Goal: Transaction & Acquisition: Purchase product/service

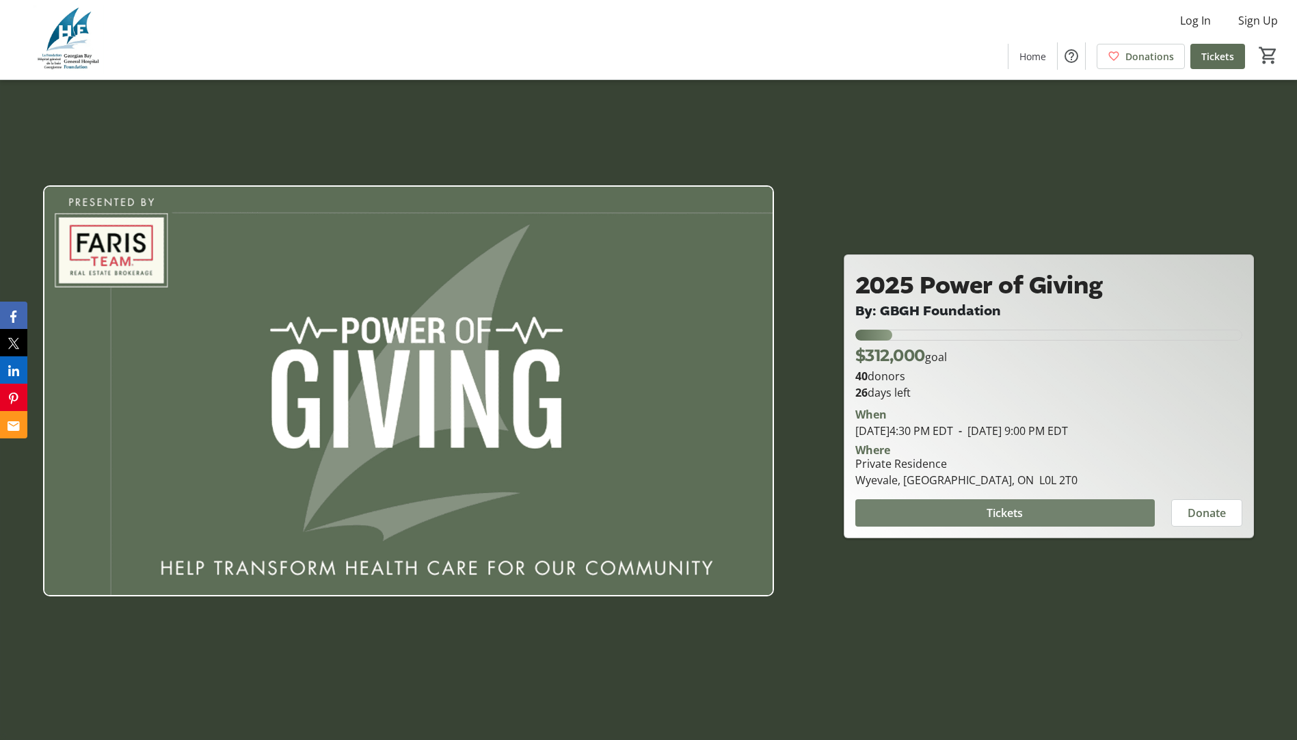
click at [1010, 513] on span "Tickets" at bounding box center [1005, 513] width 36 height 16
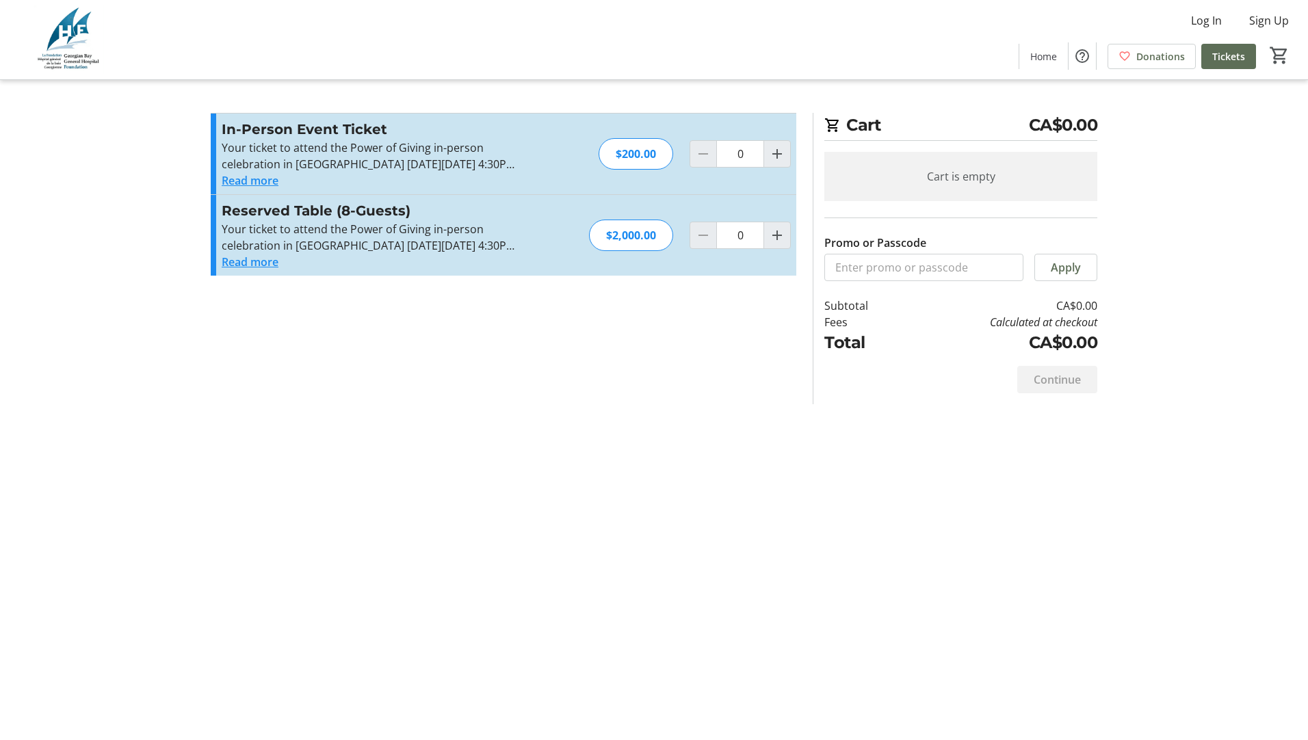
click at [239, 183] on button "Read more" at bounding box center [250, 180] width 57 height 16
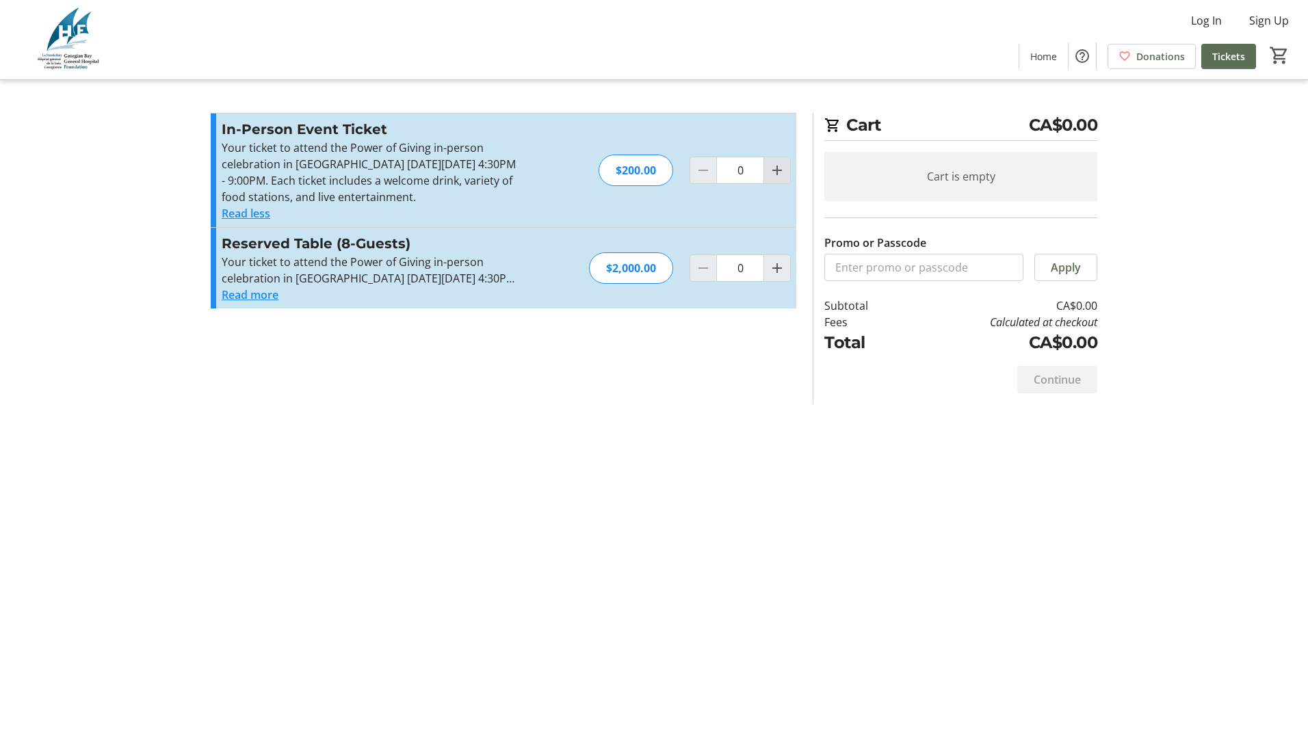
click at [777, 169] on mat-icon "Increment by one" at bounding box center [777, 170] width 16 height 16
type input "2"
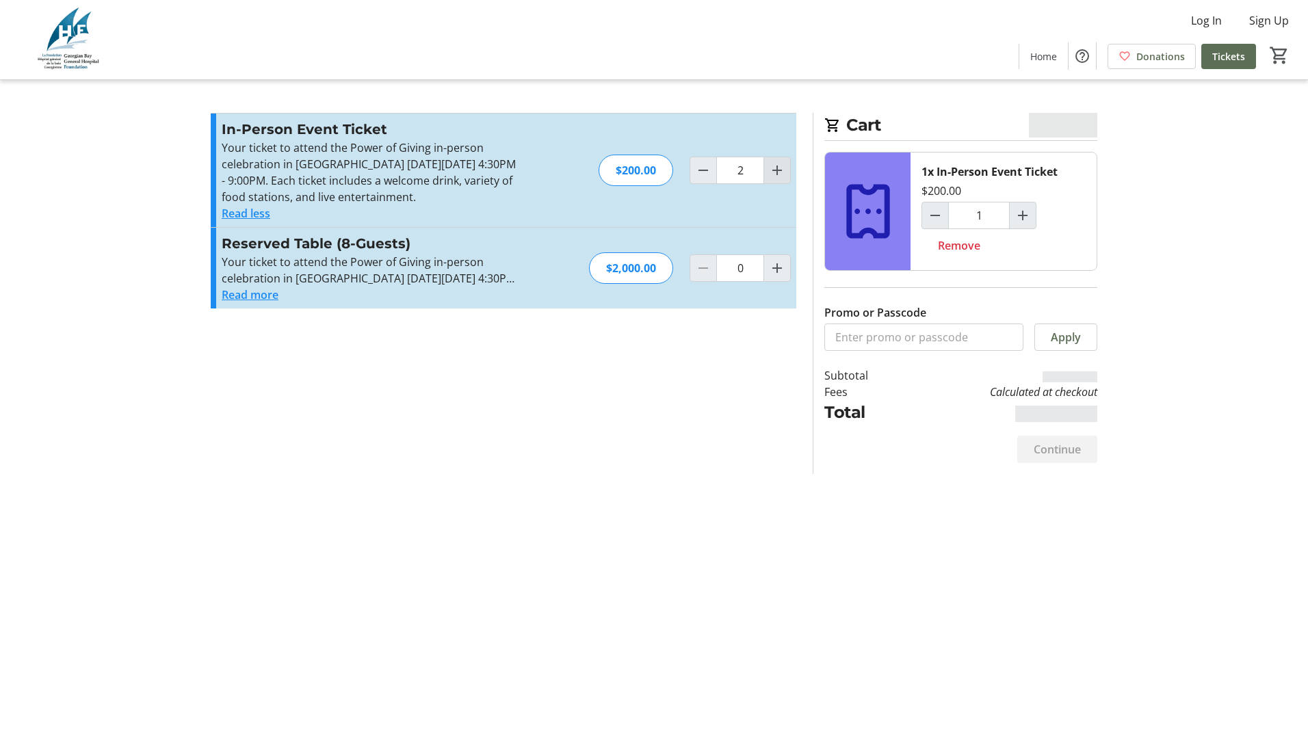
type input "2"
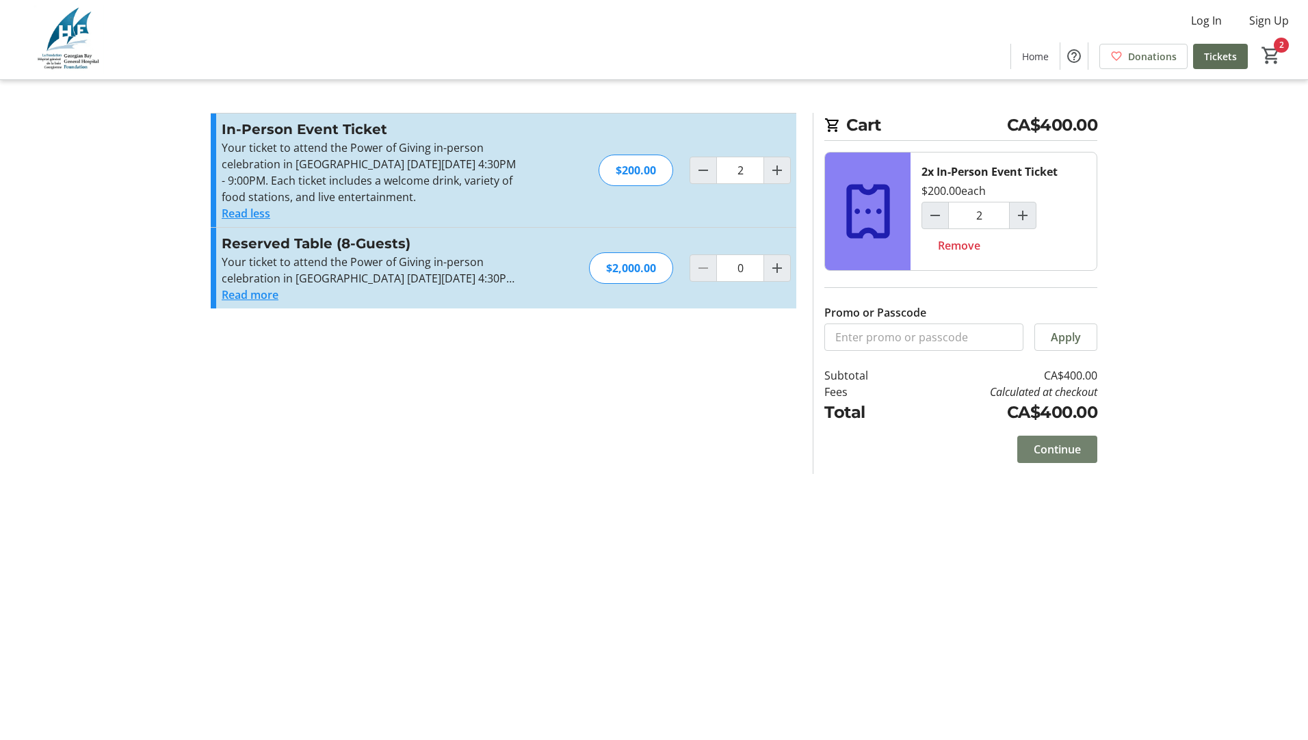
click at [1051, 449] on span "Continue" at bounding box center [1056, 449] width 47 height 16
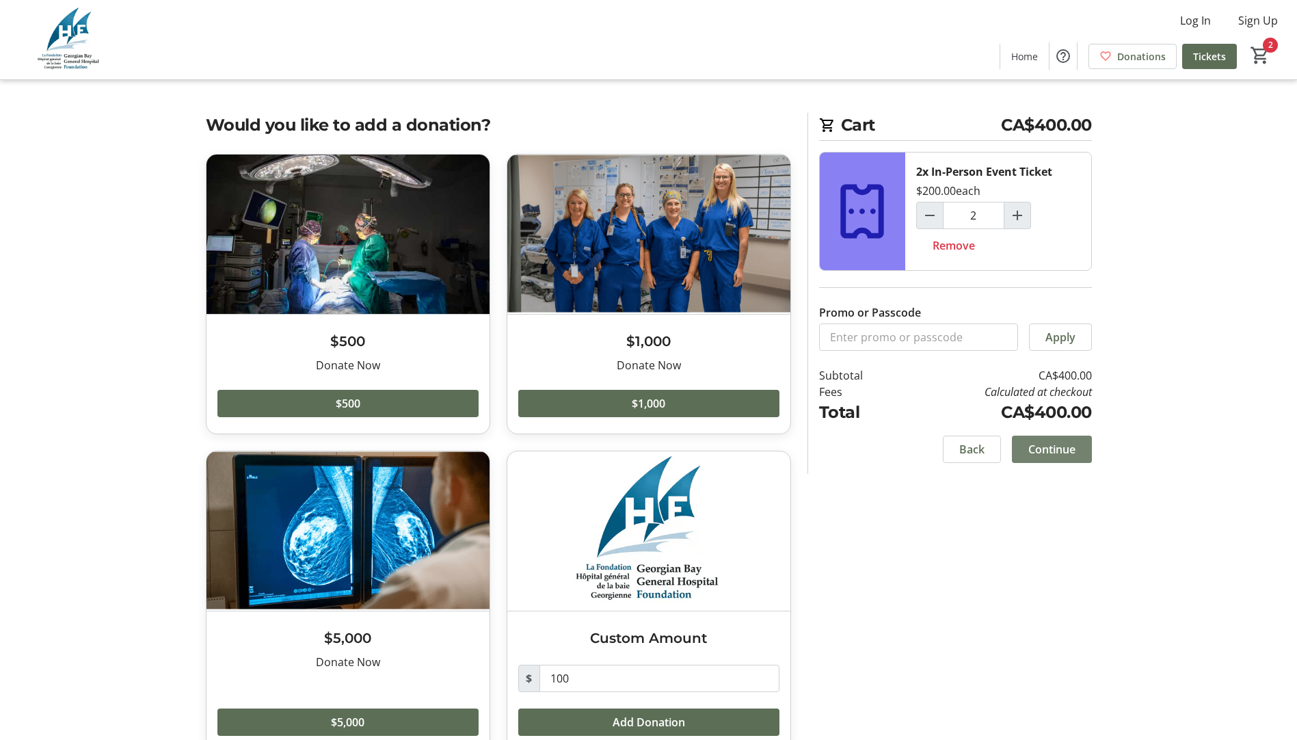
click at [1080, 452] on span at bounding box center [1052, 449] width 80 height 33
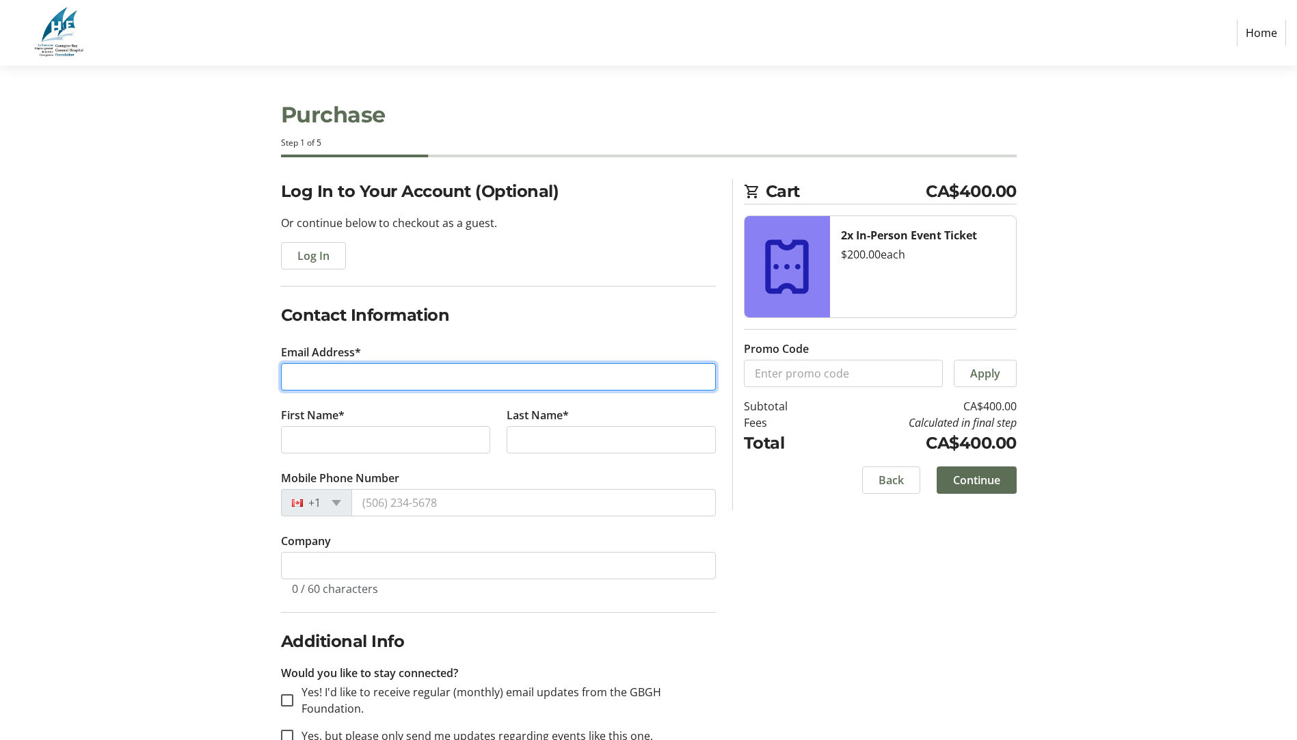
click at [353, 384] on input "Email Address*" at bounding box center [498, 376] width 435 height 27
type input "[EMAIL_ADDRESS][DOMAIN_NAME]"
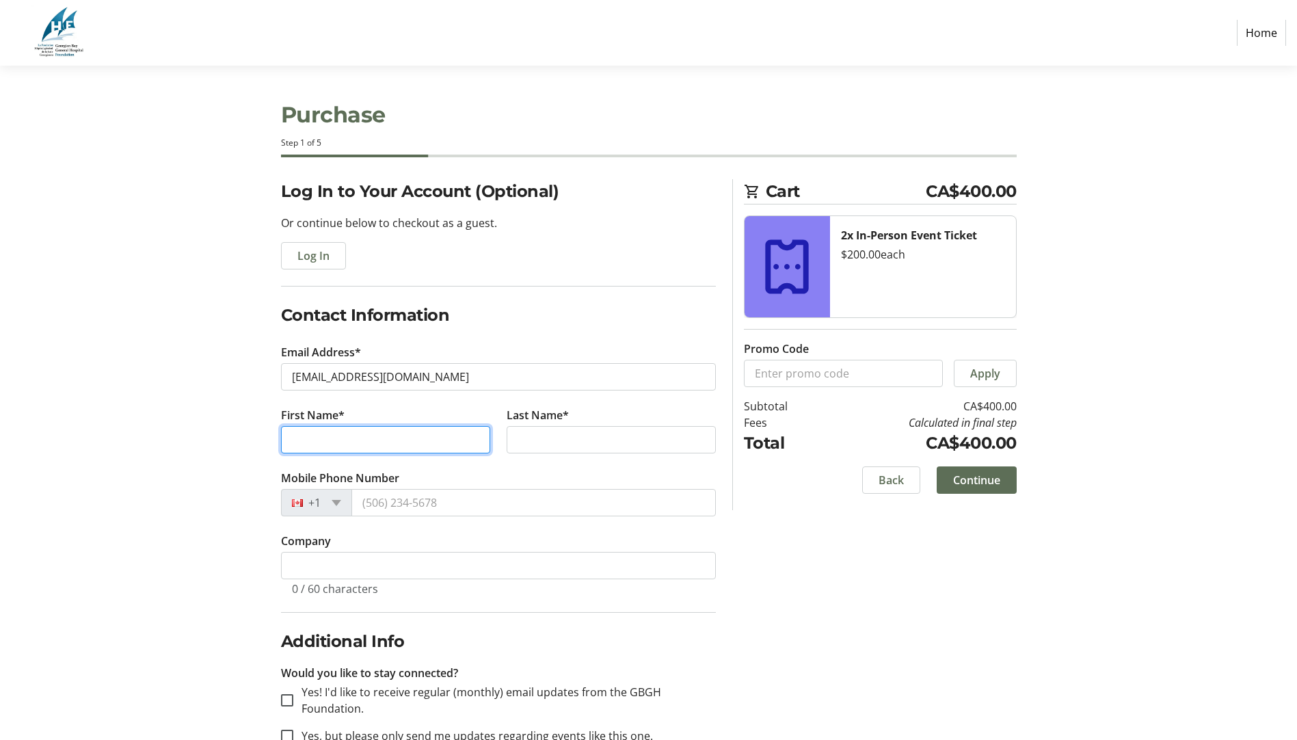
type input "[PERSON_NAME]"
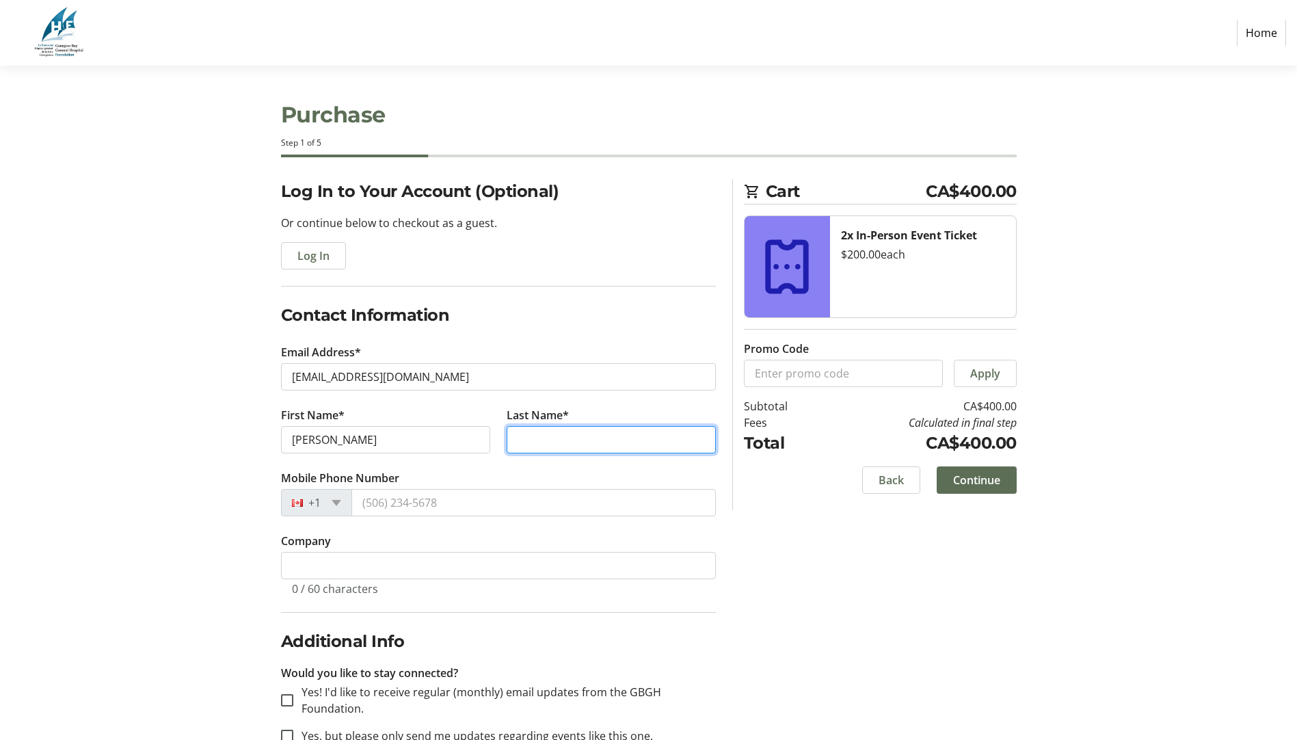
type input "[PERSON_NAME]"
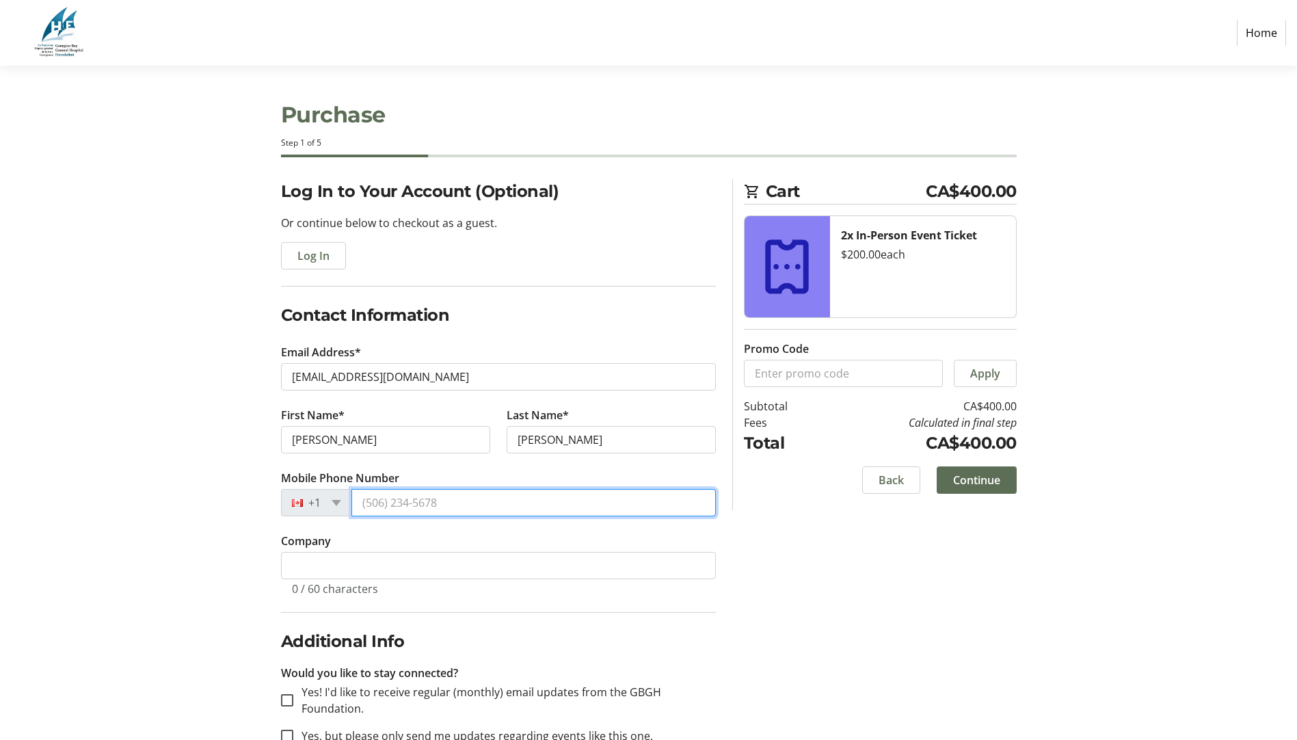
type input "[PHONE_NUMBER]"
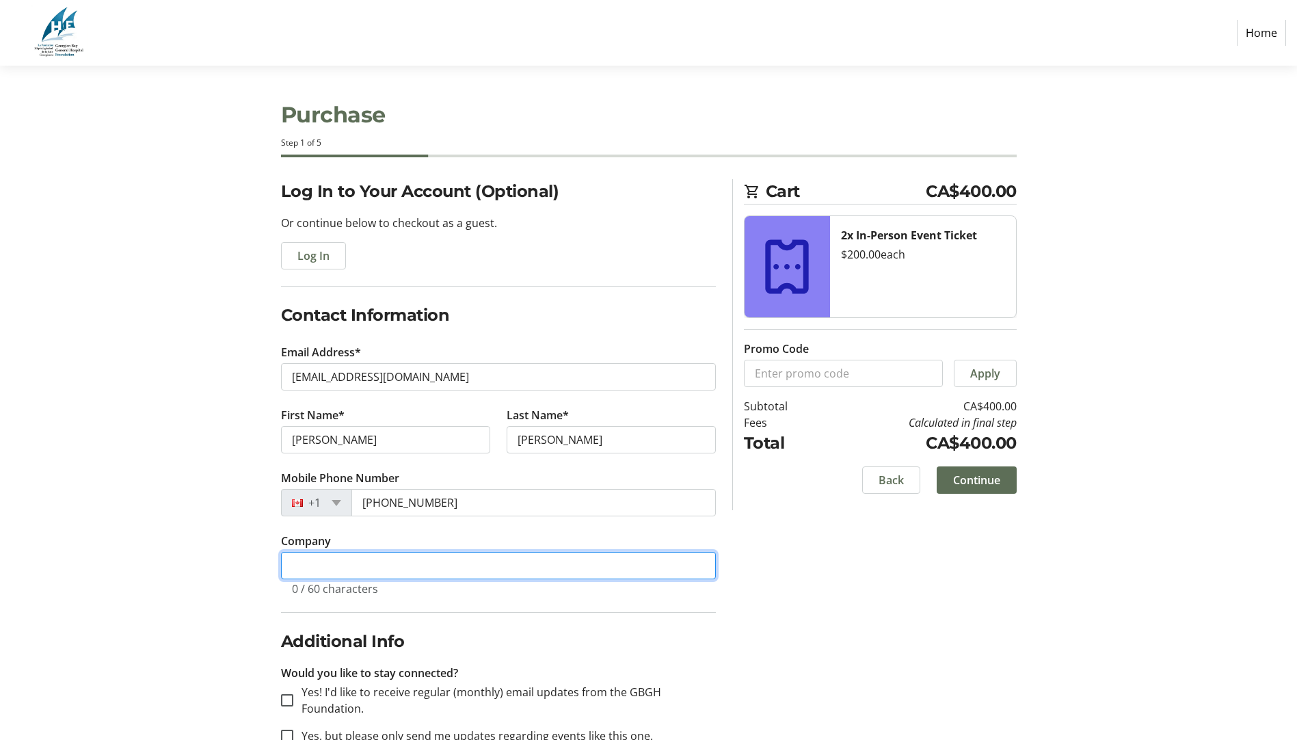
type input "Simply Home Furnishings"
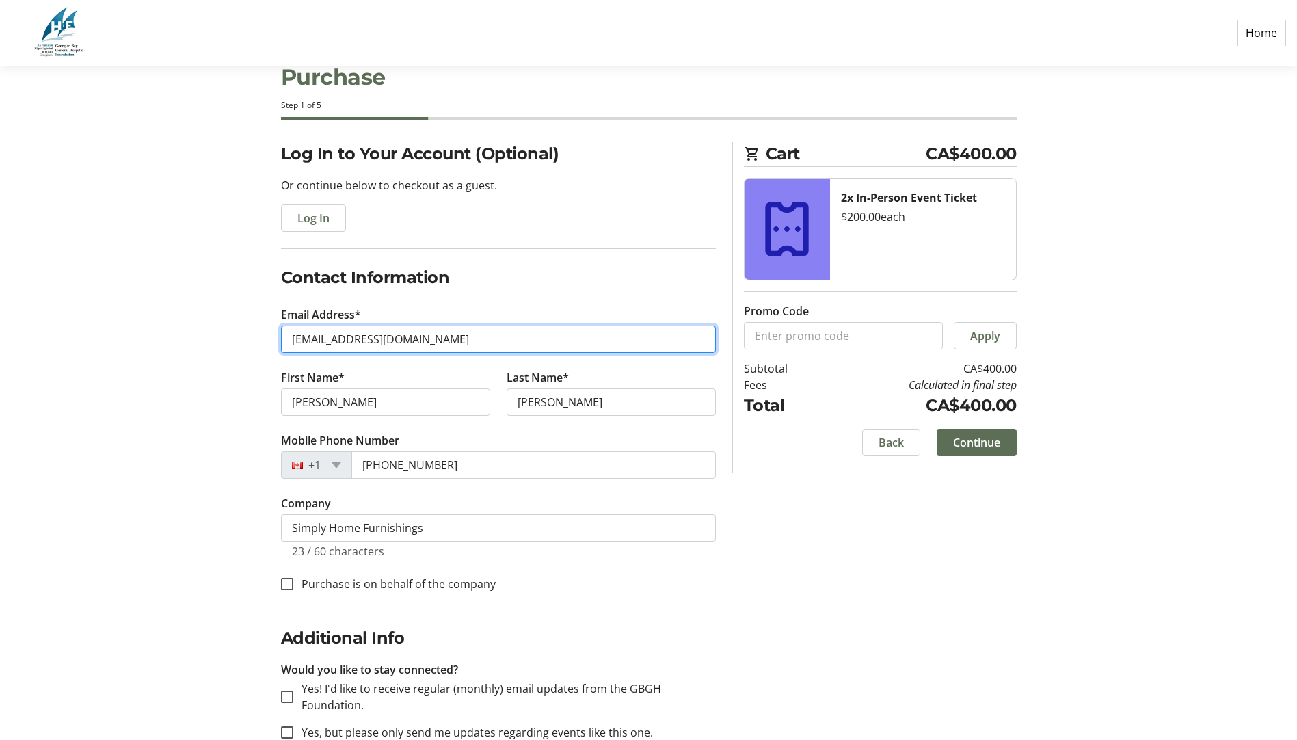
scroll to position [68, 0]
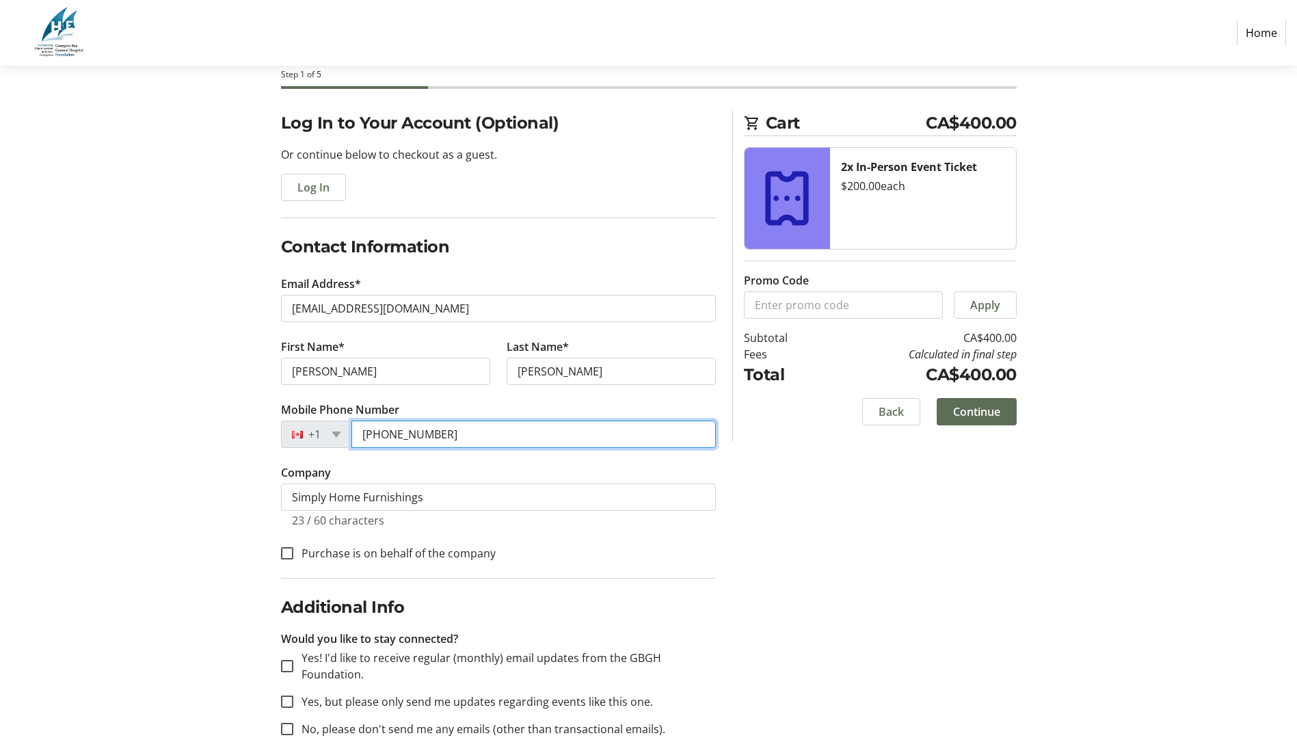
drag, startPoint x: 372, startPoint y: 427, endPoint x: 212, endPoint y: 407, distance: 161.3
click at [212, 407] on div "Log In to Your Account (Optional) Or continue below to checkout as a guest. Log…" at bounding box center [649, 440] width 903 height 659
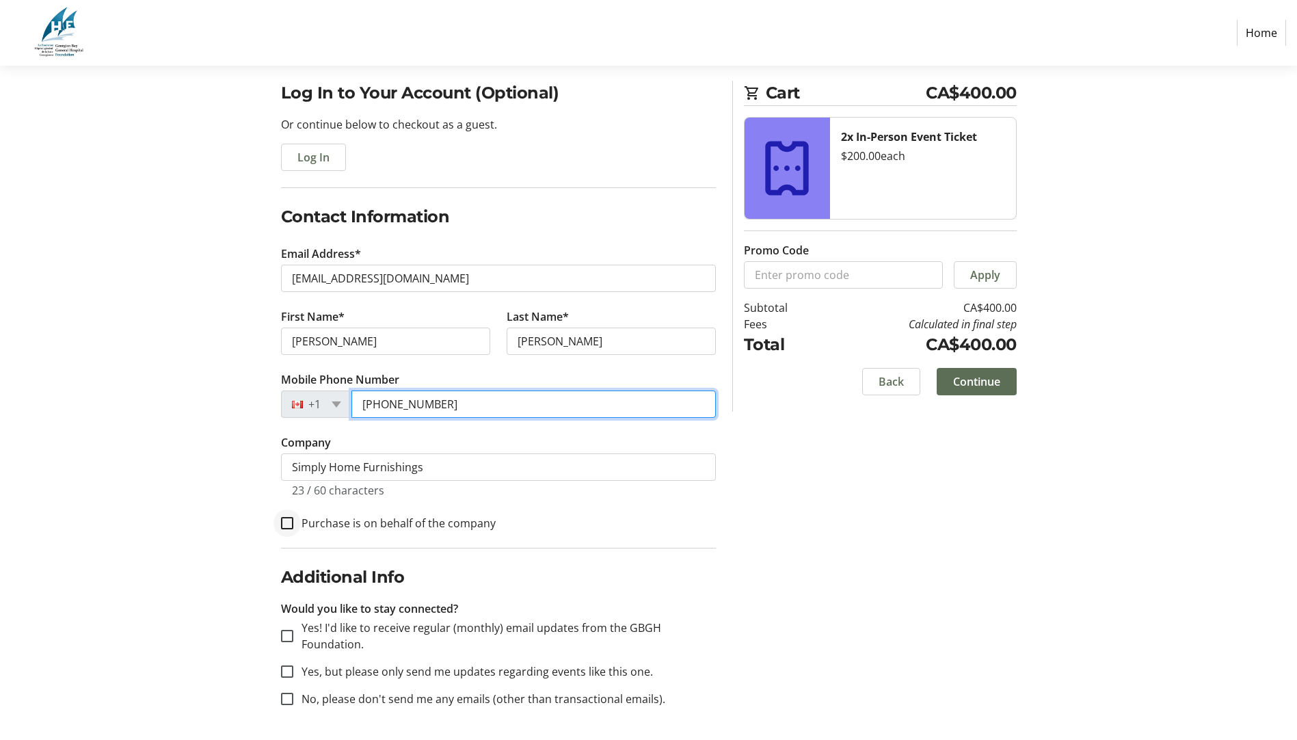
type input "[PHONE_NUMBER]"
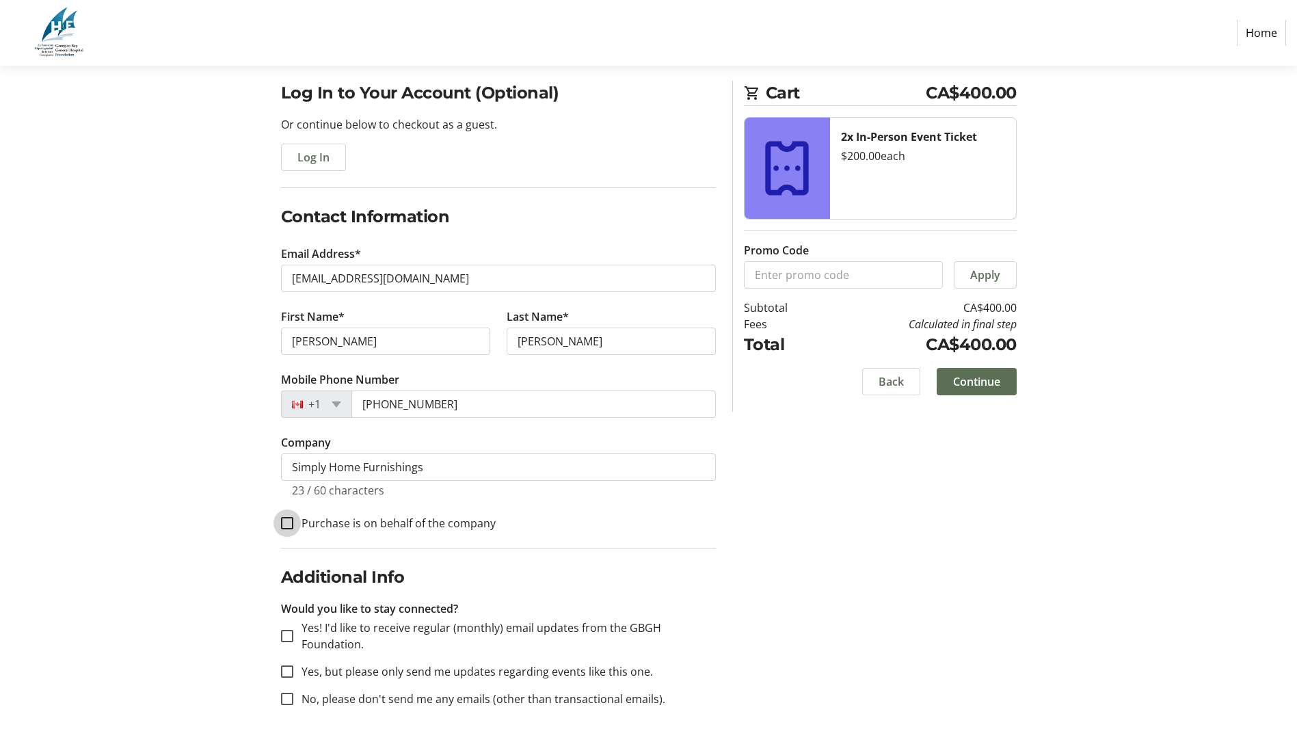
click at [289, 522] on input "Purchase is on behalf of the company" at bounding box center [287, 523] width 12 height 12
checkbox input "true"
click at [280, 644] on div at bounding box center [287, 636] width 33 height 33
checkbox input "true"
click at [992, 374] on span "Continue" at bounding box center [976, 381] width 47 height 16
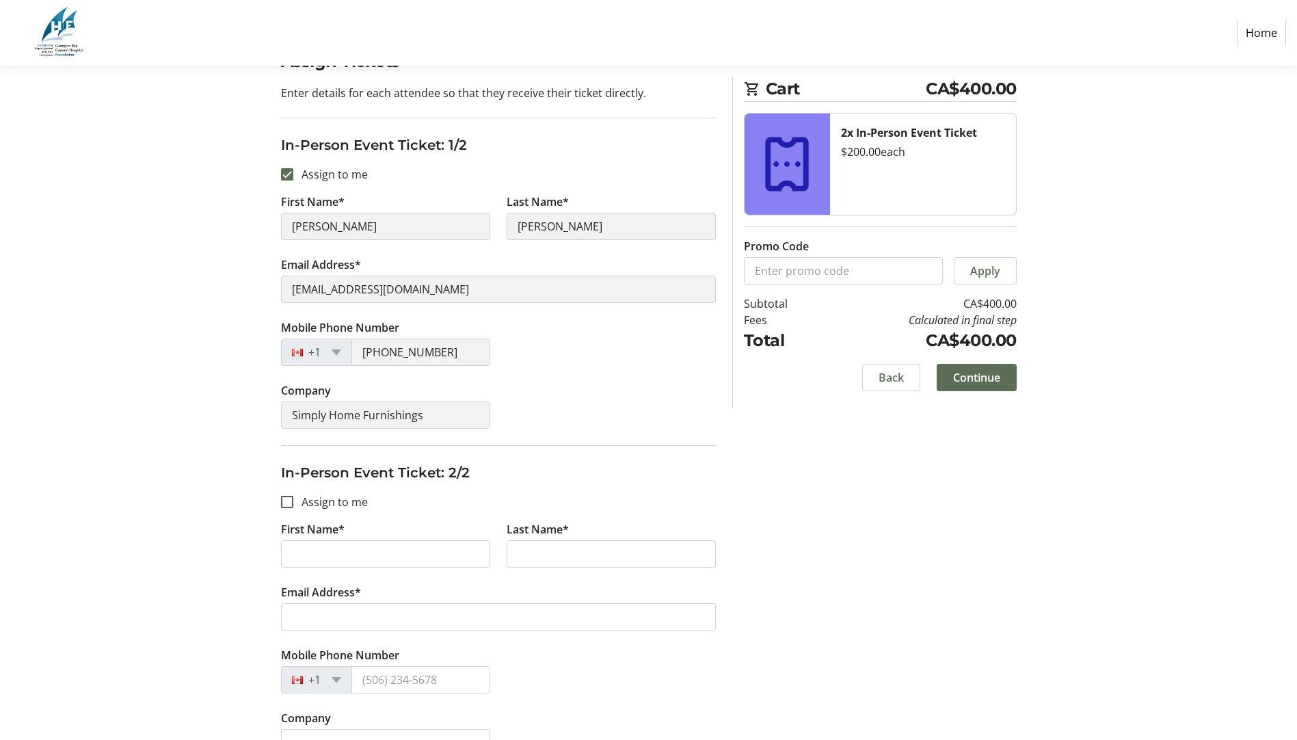
scroll to position [137, 0]
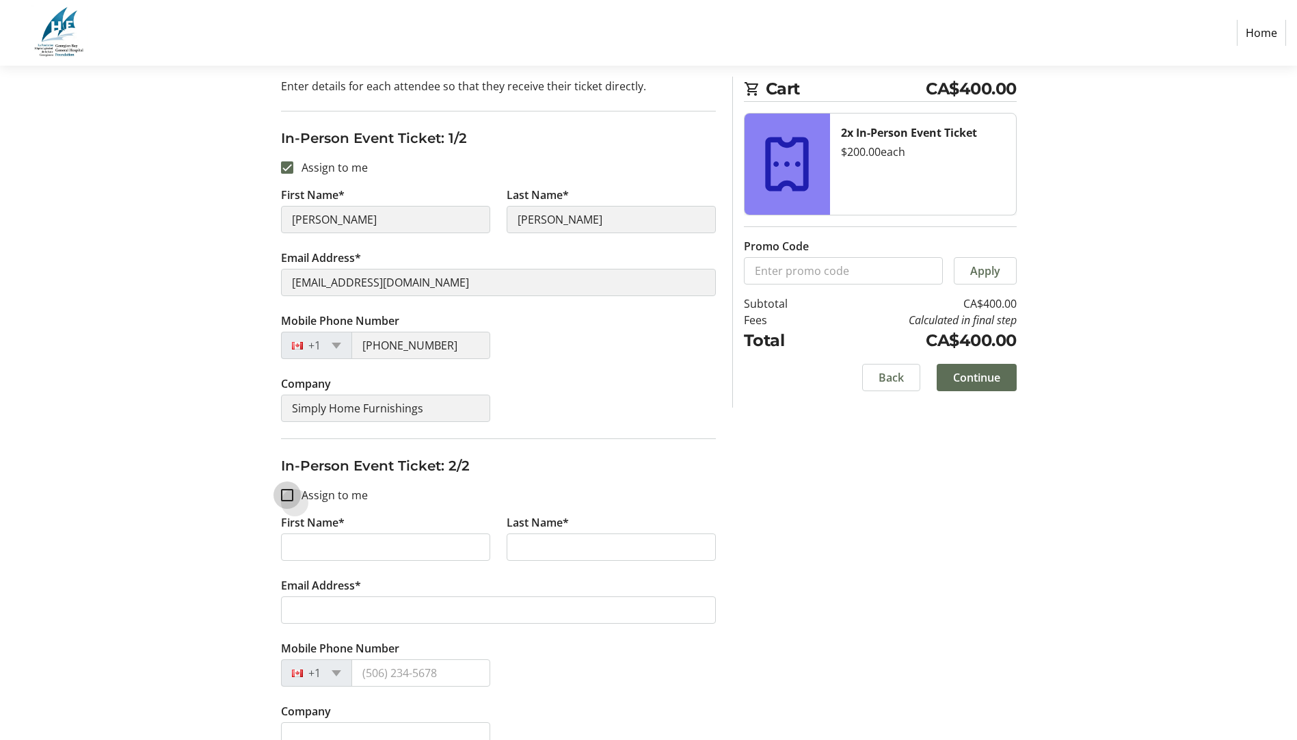
click at [285, 494] on input "Assign to me" at bounding box center [287, 495] width 12 height 12
checkbox input "true"
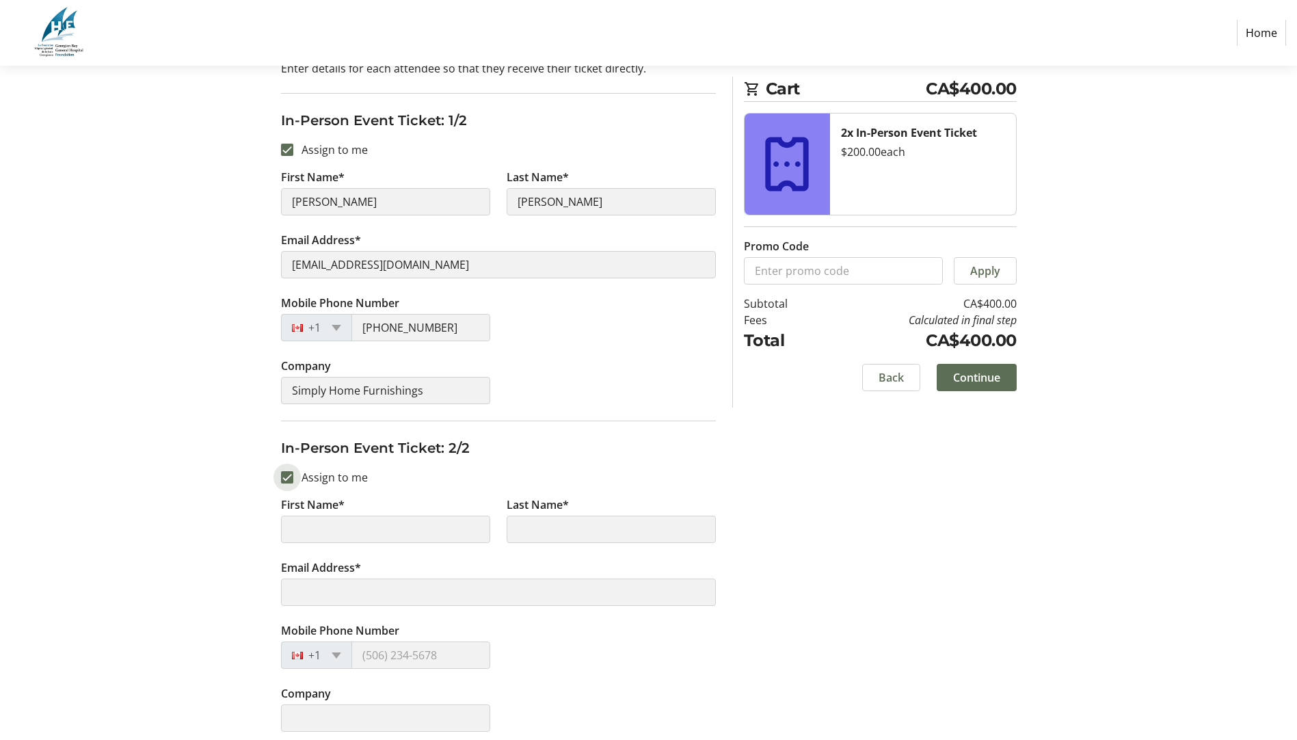
scroll to position [163, 0]
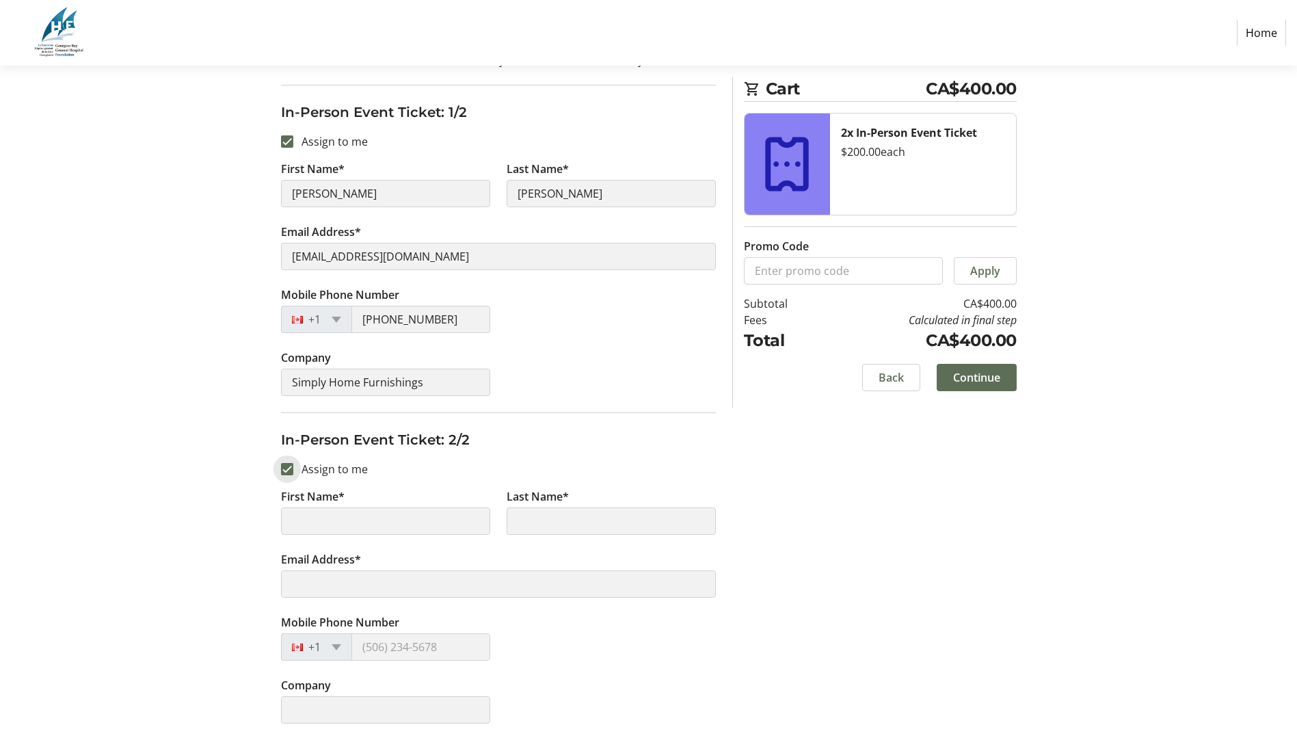
type input "[PERSON_NAME]"
type input "[EMAIL_ADDRESS][DOMAIN_NAME]"
type input "[PHONE_NUMBER]"
type input "Simply Home Furnishings"
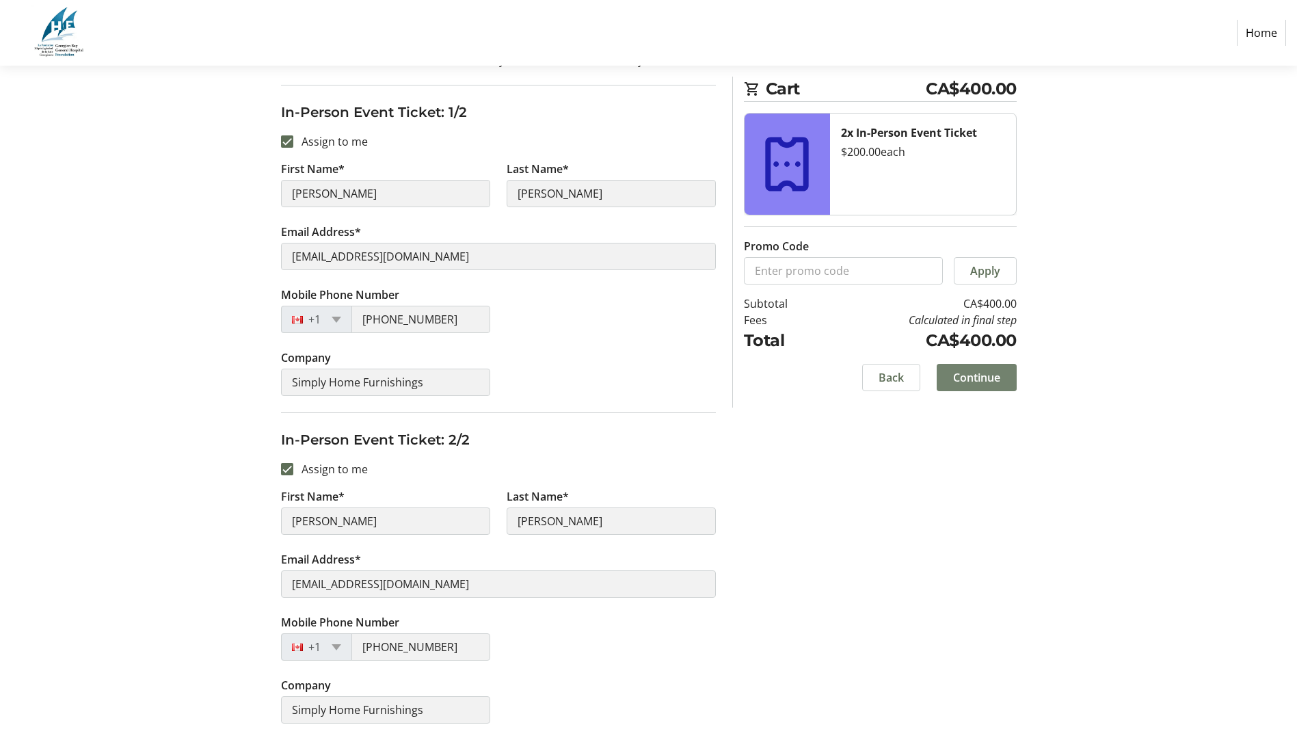
click at [988, 374] on span "Continue" at bounding box center [976, 377] width 47 height 16
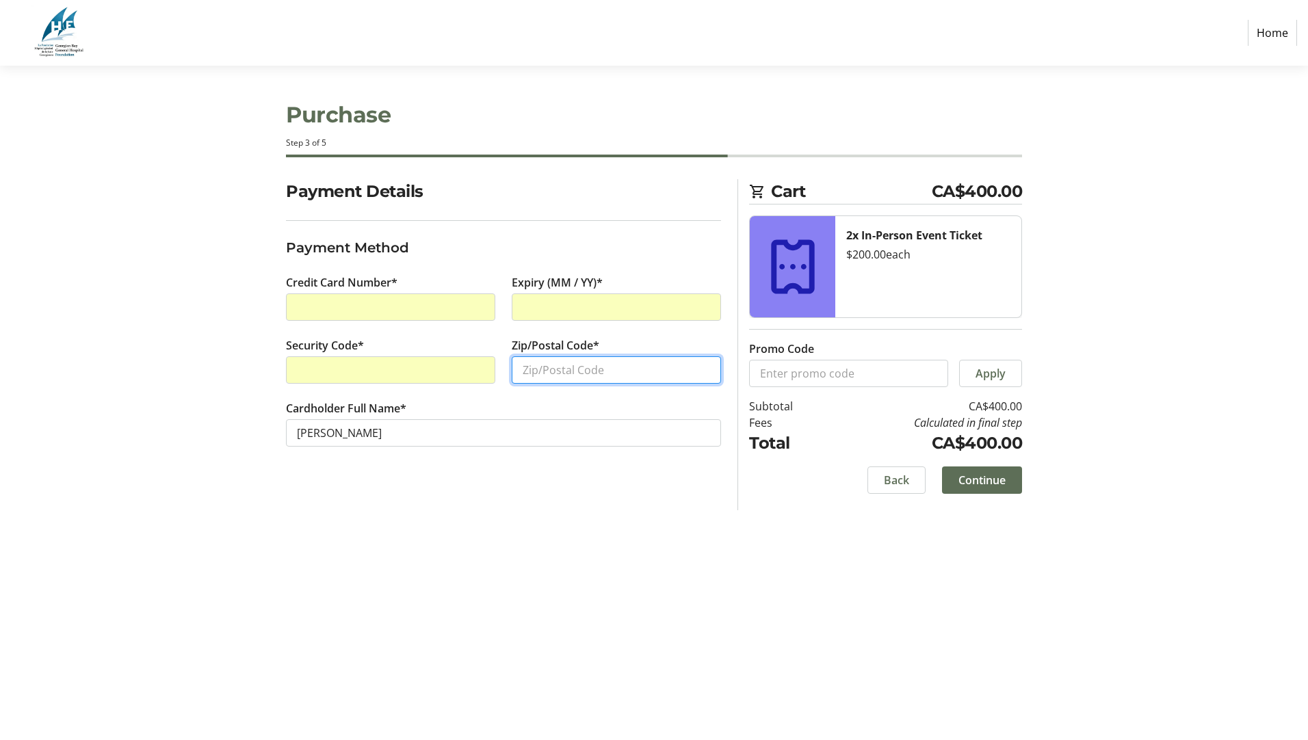
click at [529, 368] on input "Zip/Postal Code*" at bounding box center [616, 369] width 209 height 27
type input "L4R0B8"
click at [997, 475] on span "Continue" at bounding box center [981, 480] width 47 height 16
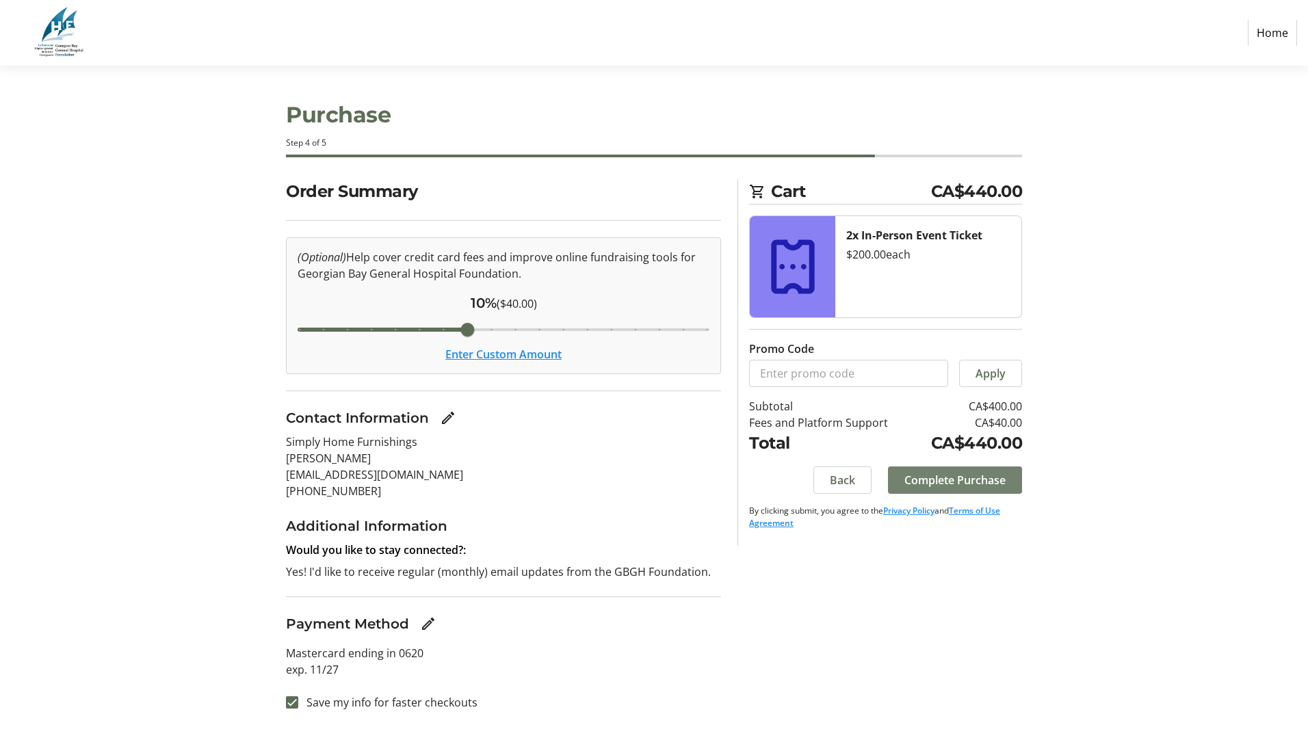
click at [958, 483] on span "Complete Purchase" at bounding box center [954, 480] width 101 height 16
